Goal: Transaction & Acquisition: Purchase product/service

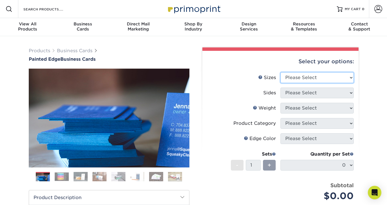
click at [305, 80] on select "Please Select 2" x 3.5" - Standard 2.125" x 3.375" - European 2.5" x 2.5" - Squ…" at bounding box center [316, 77] width 73 height 11
click at [280, 72] on select "Please Select 2" x 3.5" - Standard 2.125" x 3.375" - European 2.5" x 2.5" - Squ…" at bounding box center [316, 77] width 73 height 11
click at [321, 78] on select "Please Select 2" x 3.5" - Standard 2.125" x 3.375" - European 2.5" x 2.5" - Squ…" at bounding box center [316, 77] width 73 height 11
select select "2.00x3.50"
click at [280, 72] on select "Please Select 2" x 3.5" - Standard 2.125" x 3.375" - European 2.5" x 2.5" - Squ…" at bounding box center [316, 77] width 73 height 11
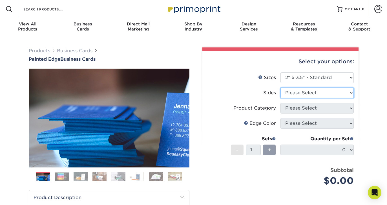
click at [332, 92] on select "Please Select Print Both Sides Print Front Only" at bounding box center [316, 92] width 73 height 11
select select "32d3c223-f82c-492b-b915-ba065a00862f"
click at [280, 87] on select "Please Select Print Both Sides Print Front Only" at bounding box center [316, 92] width 73 height 11
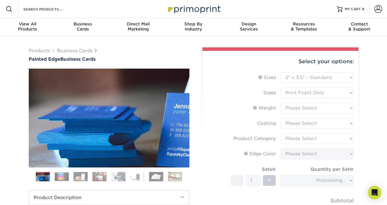
click at [337, 112] on form "Sizes Help Sizes Please Select 2" x 3.5" - Standard 2.125" x 3.375" - European …" at bounding box center [280, 150] width 147 height 157
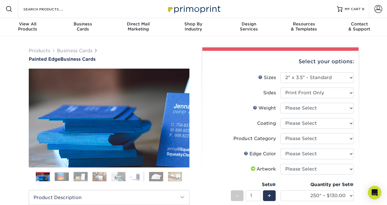
click at [98, 182] on ol at bounding box center [109, 179] width 161 height 14
click at [85, 177] on img at bounding box center [81, 176] width 14 height 10
